Goal: Task Accomplishment & Management: Manage account settings

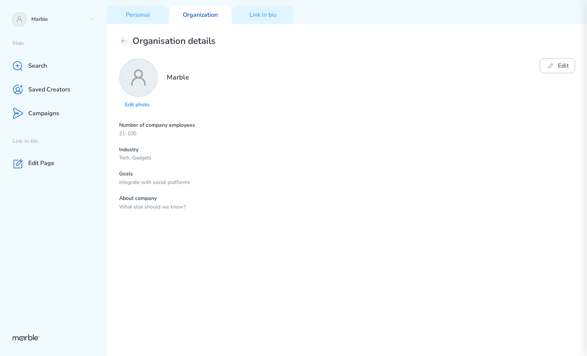
click at [555, 64] on button "Edit" at bounding box center [556, 65] width 35 height 15
click at [555, 64] on button "Save" at bounding box center [562, 65] width 26 height 15
click at [555, 64] on button "Edit" at bounding box center [556, 65] width 35 height 15
click at [555, 64] on button "Save" at bounding box center [562, 65] width 26 height 15
click at [555, 64] on button "Edit" at bounding box center [556, 65] width 35 height 15
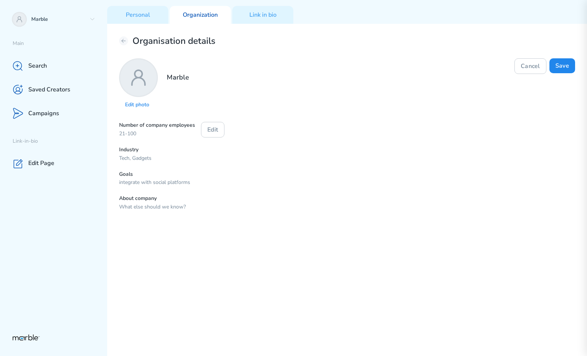
click at [555, 64] on button "Save" at bounding box center [562, 65] width 26 height 15
click at [556, 64] on button "Edit" at bounding box center [556, 65] width 35 height 15
click at [547, 66] on icon at bounding box center [550, 65] width 9 height 9
click at [558, 65] on button "Edit" at bounding box center [556, 65] width 35 height 15
click at [531, 68] on button "Cancel" at bounding box center [530, 66] width 32 height 16
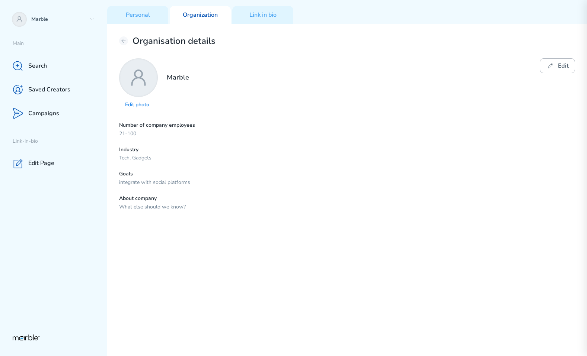
click at [552, 68] on icon at bounding box center [550, 65] width 9 height 9
click at [553, 66] on icon at bounding box center [550, 65] width 9 height 9
click at [548, 67] on icon at bounding box center [550, 65] width 9 height 9
click at [533, 68] on button "Cancel" at bounding box center [530, 66] width 32 height 16
click at [568, 65] on button "Edit" at bounding box center [556, 65] width 35 height 15
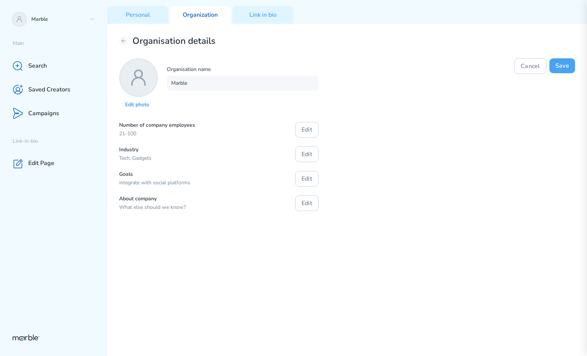
click at [567, 64] on button "Save" at bounding box center [562, 65] width 26 height 15
click at [567, 64] on button "Edit" at bounding box center [556, 65] width 35 height 15
click at [567, 64] on button "Save" at bounding box center [562, 65] width 26 height 15
click at [567, 64] on button "Edit" at bounding box center [556, 65] width 35 height 15
click at [567, 64] on button "Save" at bounding box center [562, 65] width 26 height 15
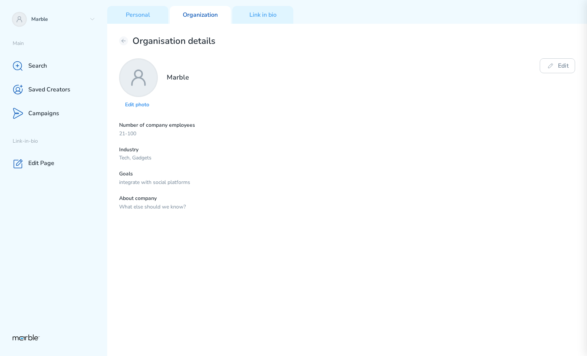
click at [567, 64] on button "Edit" at bounding box center [556, 65] width 35 height 15
click at [567, 64] on button "Save" at bounding box center [562, 65] width 26 height 15
click at [567, 64] on button "Edit" at bounding box center [556, 65] width 35 height 15
click at [567, 64] on button "Save" at bounding box center [562, 65] width 26 height 15
click at [567, 64] on button "Edit" at bounding box center [556, 65] width 35 height 15
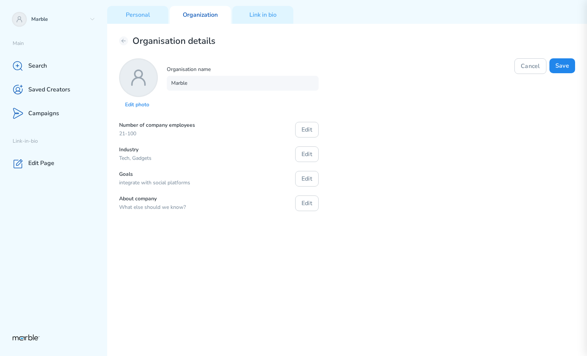
click at [567, 64] on button "Save" at bounding box center [562, 65] width 26 height 15
click at [555, 69] on button "Edit" at bounding box center [556, 65] width 35 height 15
click at [555, 69] on button "Save" at bounding box center [562, 65] width 26 height 15
click at [555, 69] on button "Edit" at bounding box center [556, 65] width 35 height 15
click at [555, 69] on button "Save" at bounding box center [562, 65] width 26 height 15
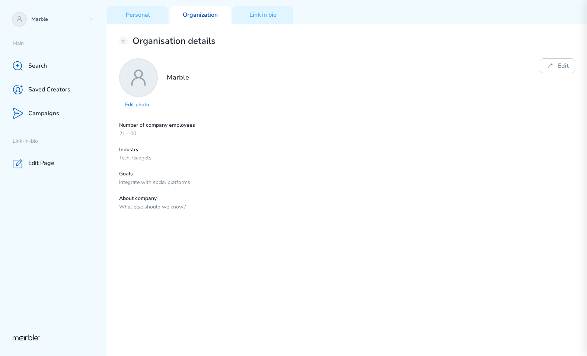
click at [555, 69] on button "Edit" at bounding box center [556, 65] width 35 height 15
click at [539, 161] on div "Number of company employees 21-100 Industry Tech, Gadgets Goals integrate with …" at bounding box center [347, 166] width 456 height 89
click at [548, 170] on div "Number of company employees 21-100 Industry Tech, Gadgets Goals integrate with …" at bounding box center [347, 166] width 456 height 89
click at [513, 256] on div "Organisation details Edit photo Marble Edit Number of company employees 21-100 …" at bounding box center [346, 190] width 479 height 333
click at [504, 120] on div "Organisation details Edit photo Marble Edit Number of company employees 21-100 …" at bounding box center [346, 190] width 479 height 333
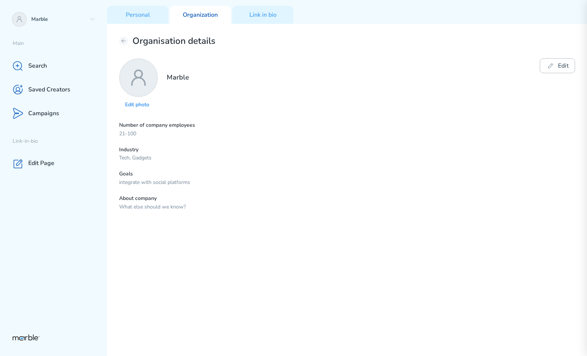
click at [559, 65] on button "Edit" at bounding box center [556, 65] width 35 height 15
click at [498, 161] on div "Number of company employees 21-100 Edit Industry Tech, Gadgets Edit Goals integ…" at bounding box center [347, 166] width 456 height 89
click at [533, 67] on button "Cancel" at bounding box center [530, 65] width 32 height 15
click at [555, 67] on button "Edit" at bounding box center [556, 65] width 35 height 15
click at [533, 68] on button "Cancel" at bounding box center [530, 65] width 32 height 15
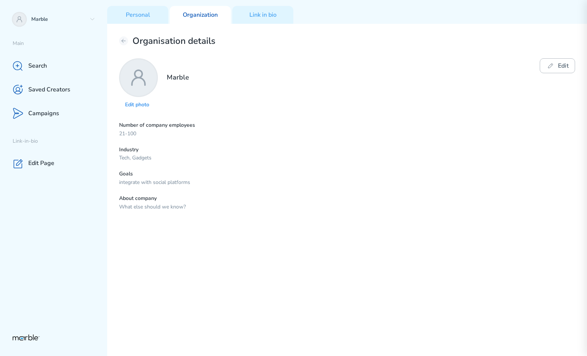
click at [555, 66] on button "Edit" at bounding box center [556, 65] width 35 height 15
click at [510, 109] on div "Edit photo Organisation name Marble Cancel Save" at bounding box center [347, 84] width 456 height 52
click at [528, 66] on button "Cancel" at bounding box center [530, 65] width 32 height 15
